Goal: Information Seeking & Learning: Compare options

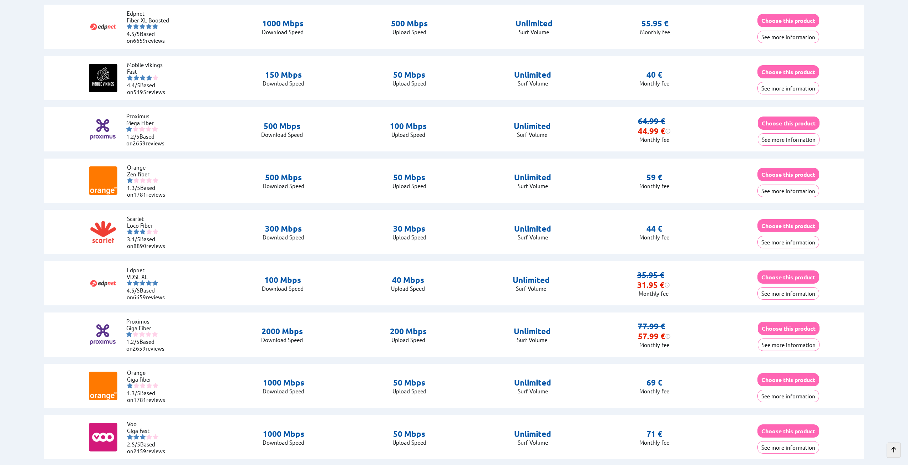
scroll to position [606, 0]
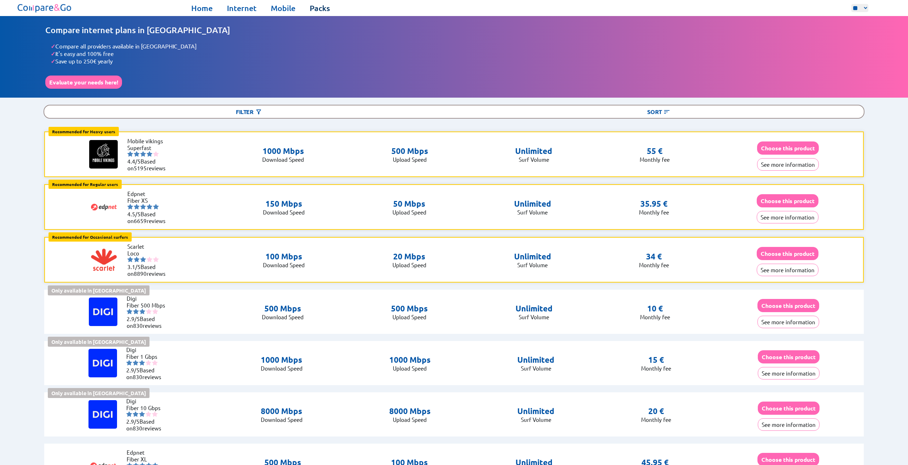
click at [316, 9] on link "Packs" at bounding box center [320, 8] width 20 height 10
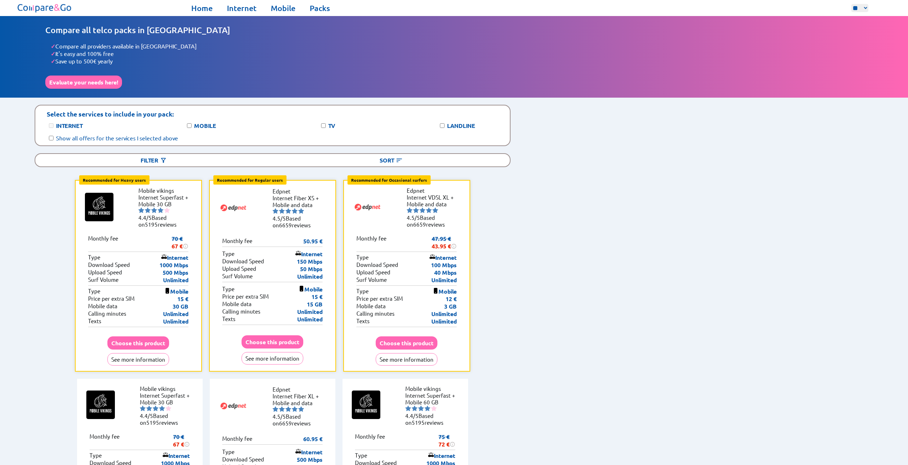
click at [188, 124] on div "Mobile" at bounding box center [211, 125] width 53 height 7
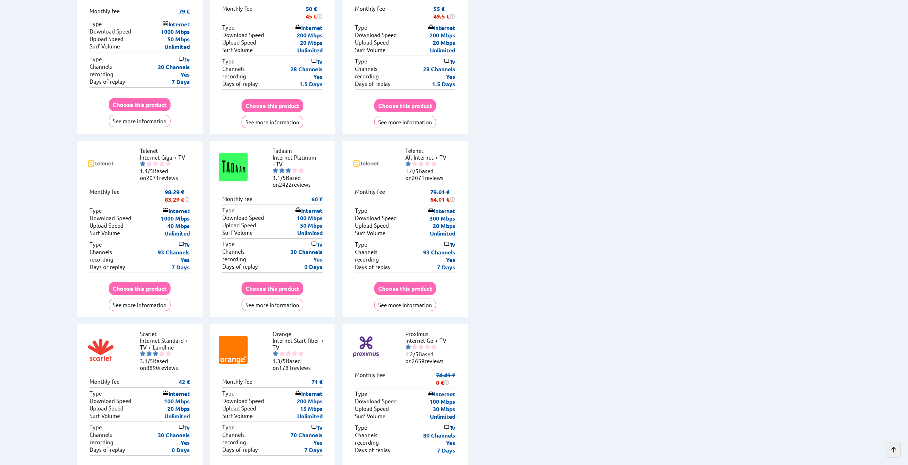
scroll to position [999, 0]
